Goal: Task Accomplishment & Management: Manage account settings

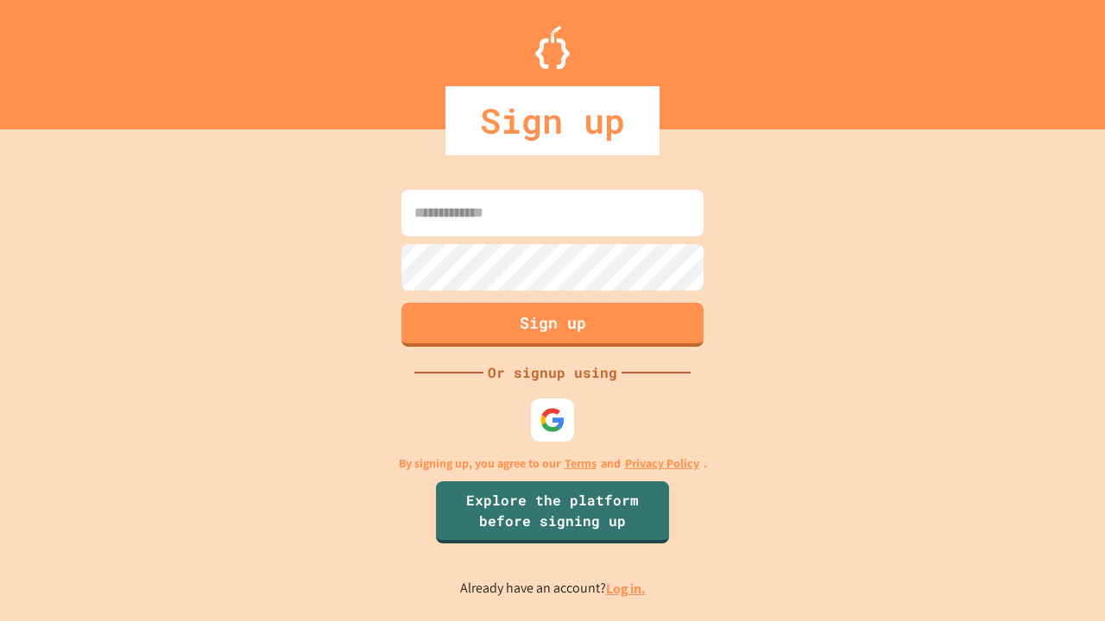
click at [627, 589] on link "Log in." at bounding box center [626, 589] width 40 height 18
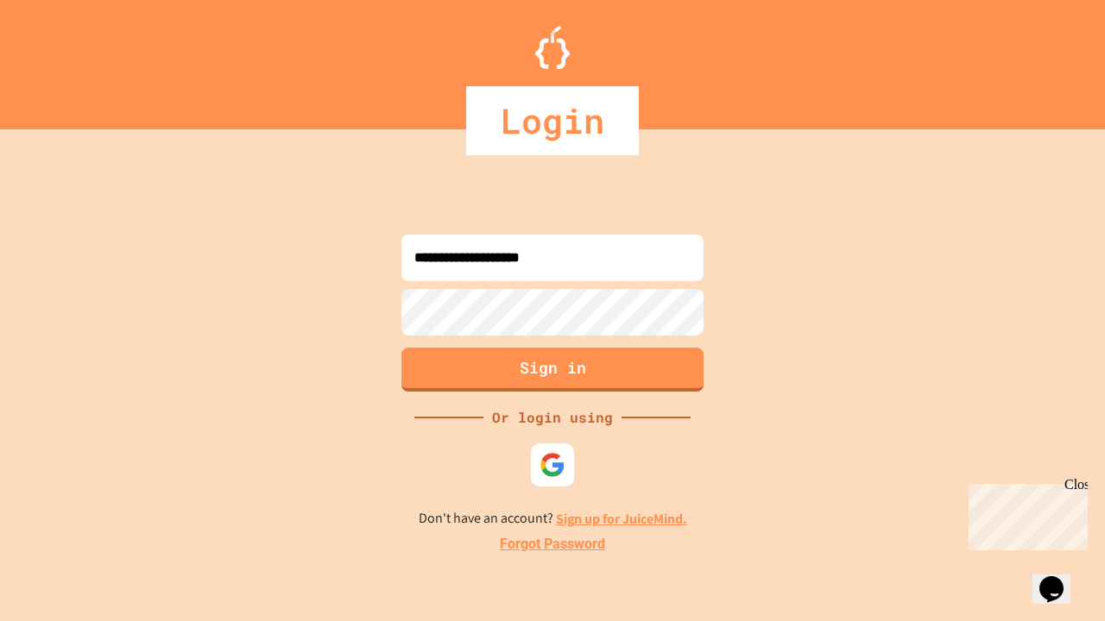
type input "**********"
